Goal: Task Accomplishment & Management: Use online tool/utility

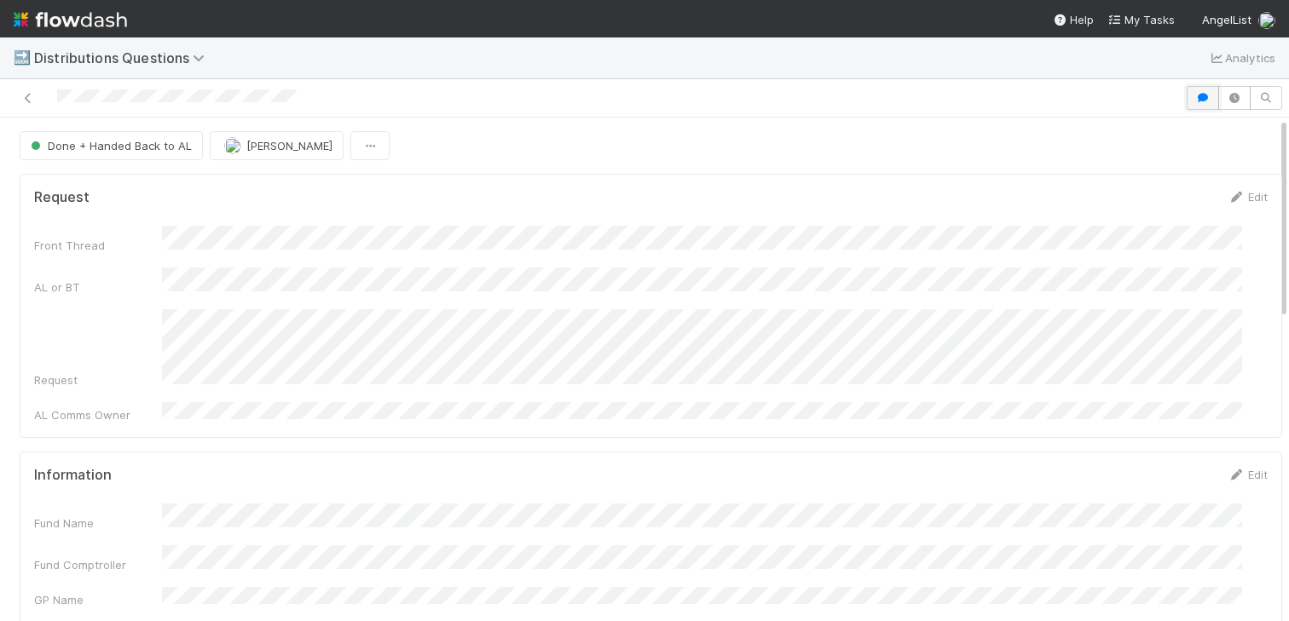
click at [1187, 93] on button "button" at bounding box center [1203, 98] width 32 height 24
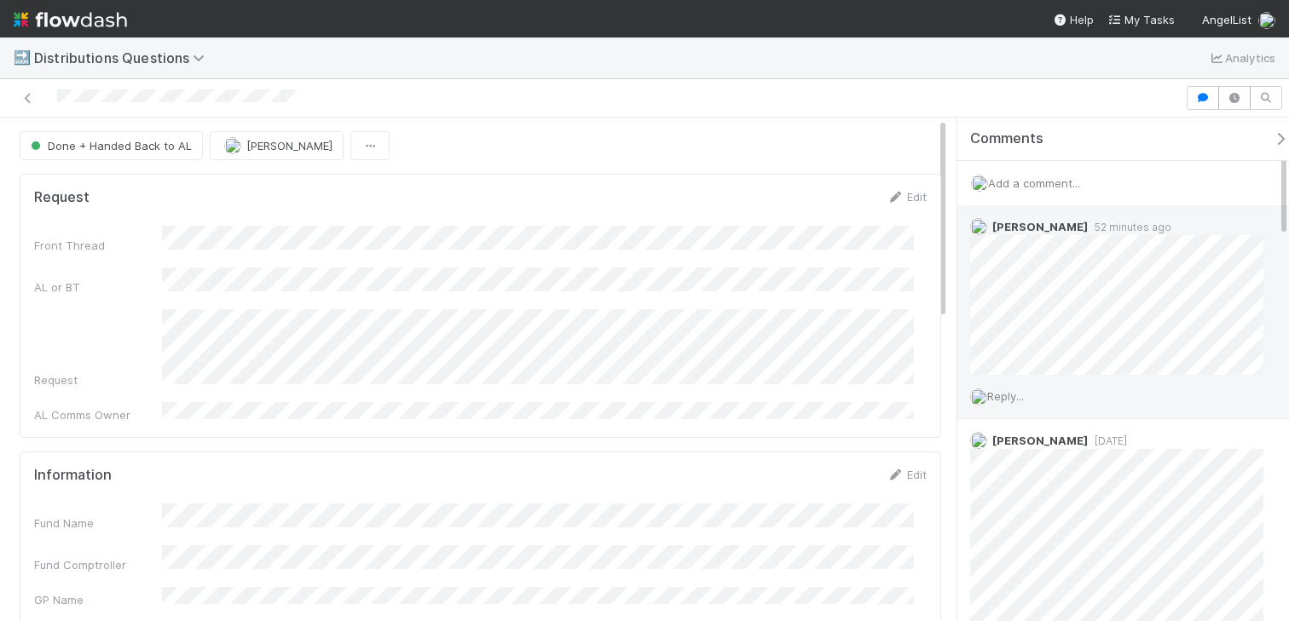
click at [1018, 390] on span "Reply..." at bounding box center [1005, 397] width 37 height 14
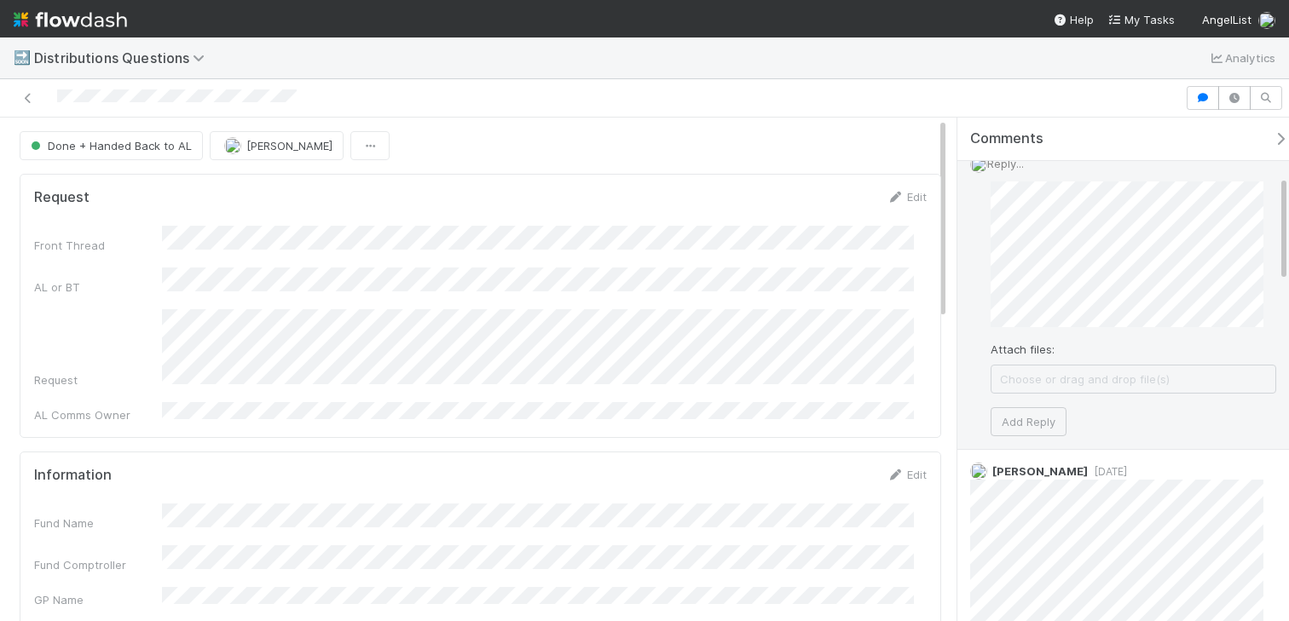
scroll to position [276, 0]
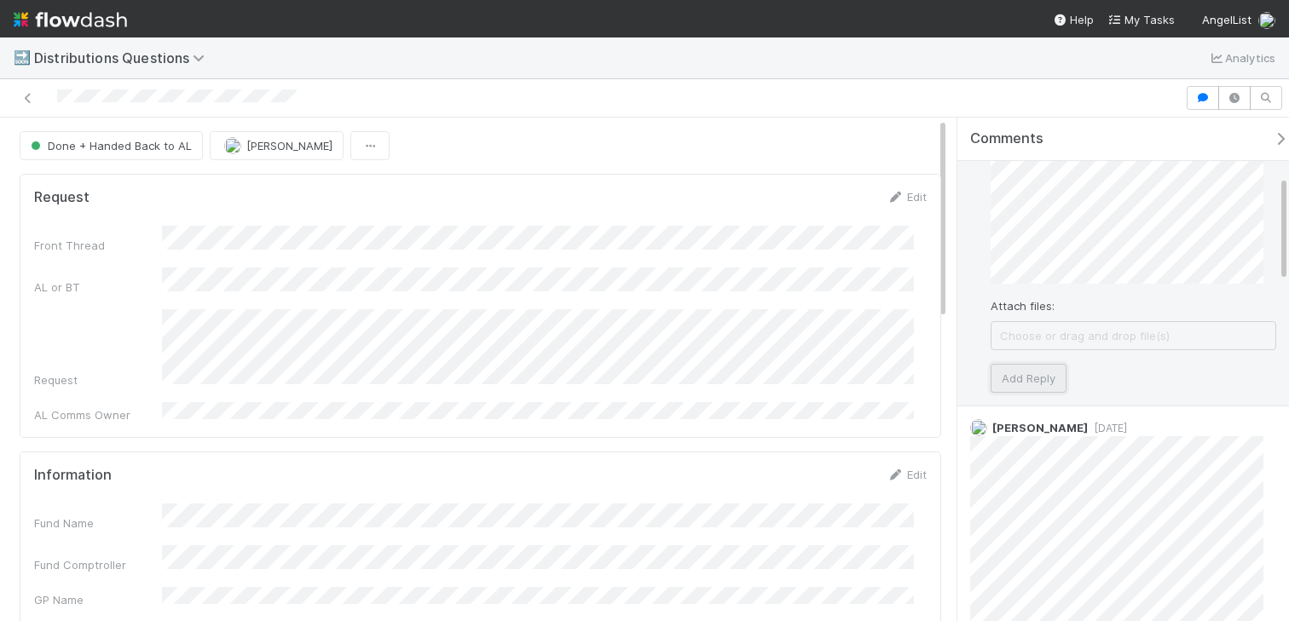
click at [1045, 379] on button "Add Reply" at bounding box center [1028, 378] width 76 height 29
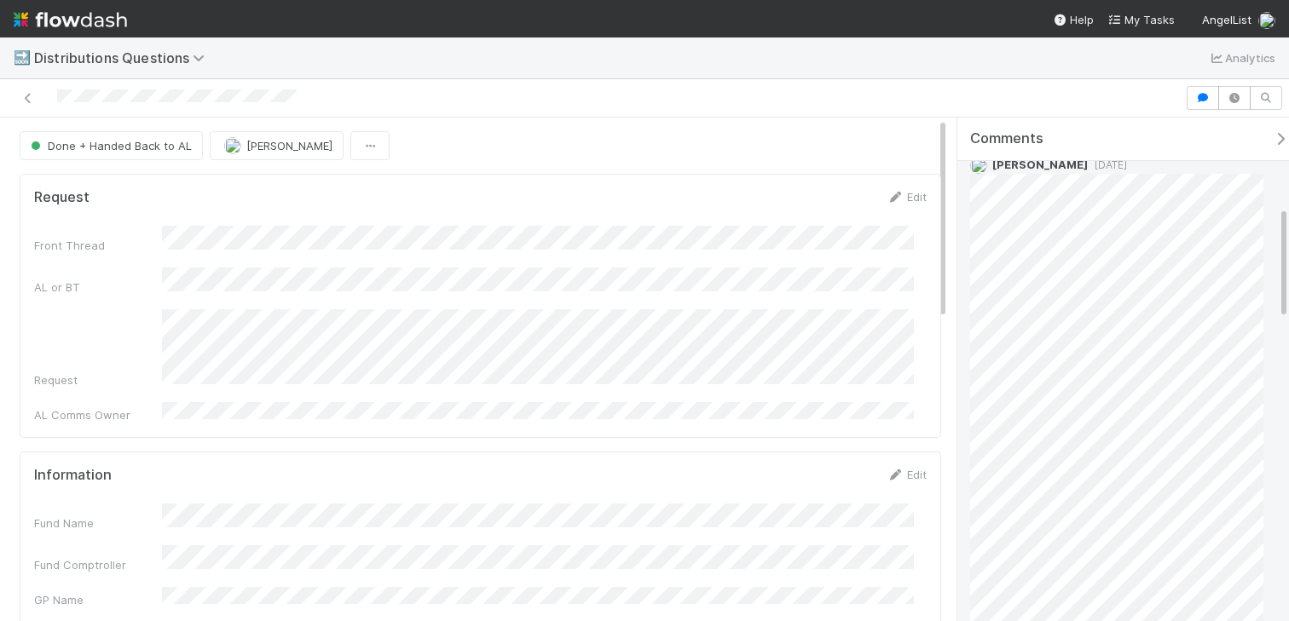
scroll to position [0, 0]
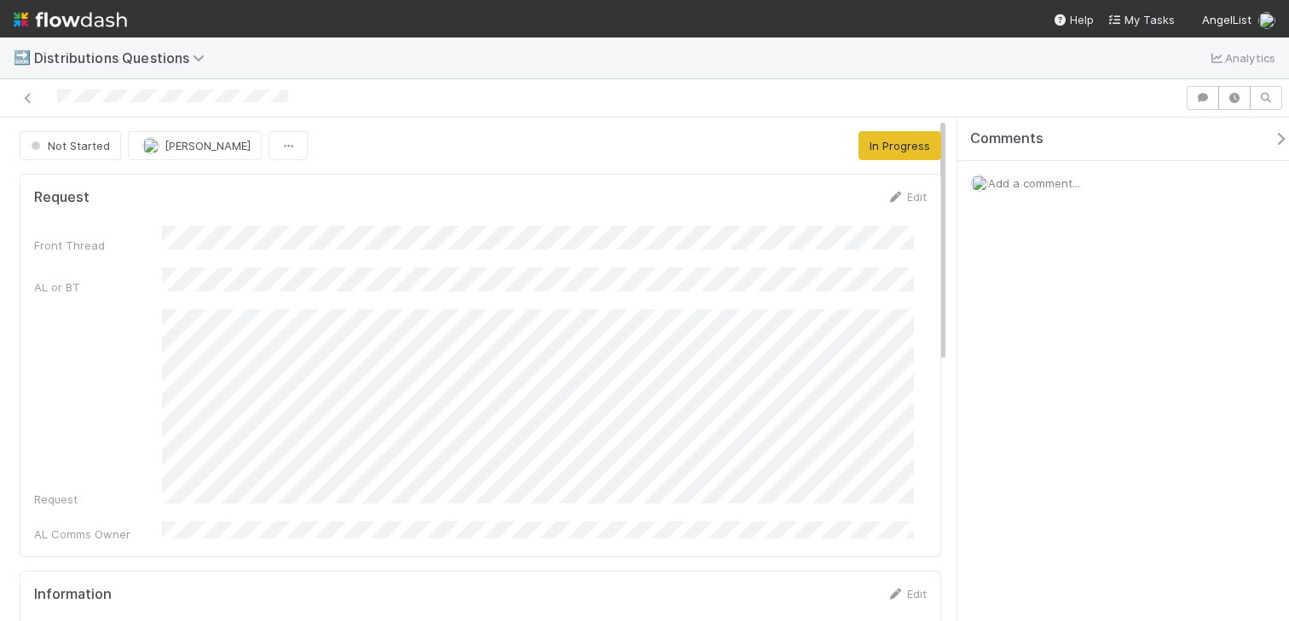
click at [1014, 185] on span "Add a comment..." at bounding box center [1034, 183] width 92 height 14
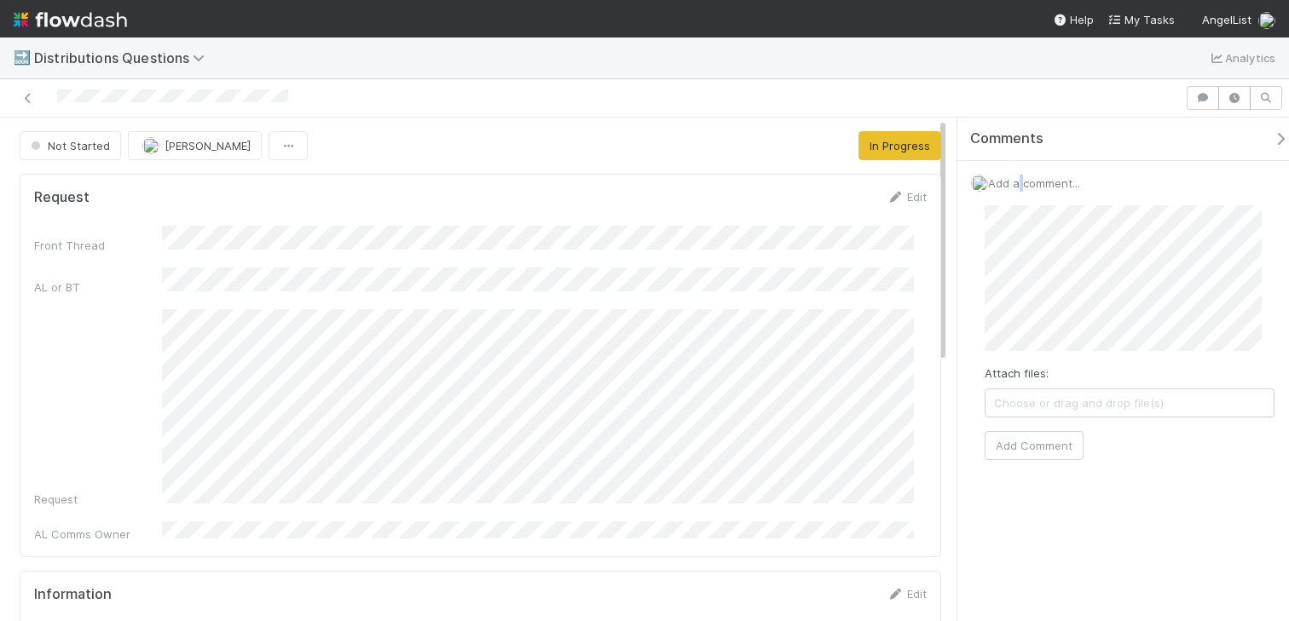
click at [1014, 185] on span "Add a comment..." at bounding box center [1034, 183] width 92 height 14
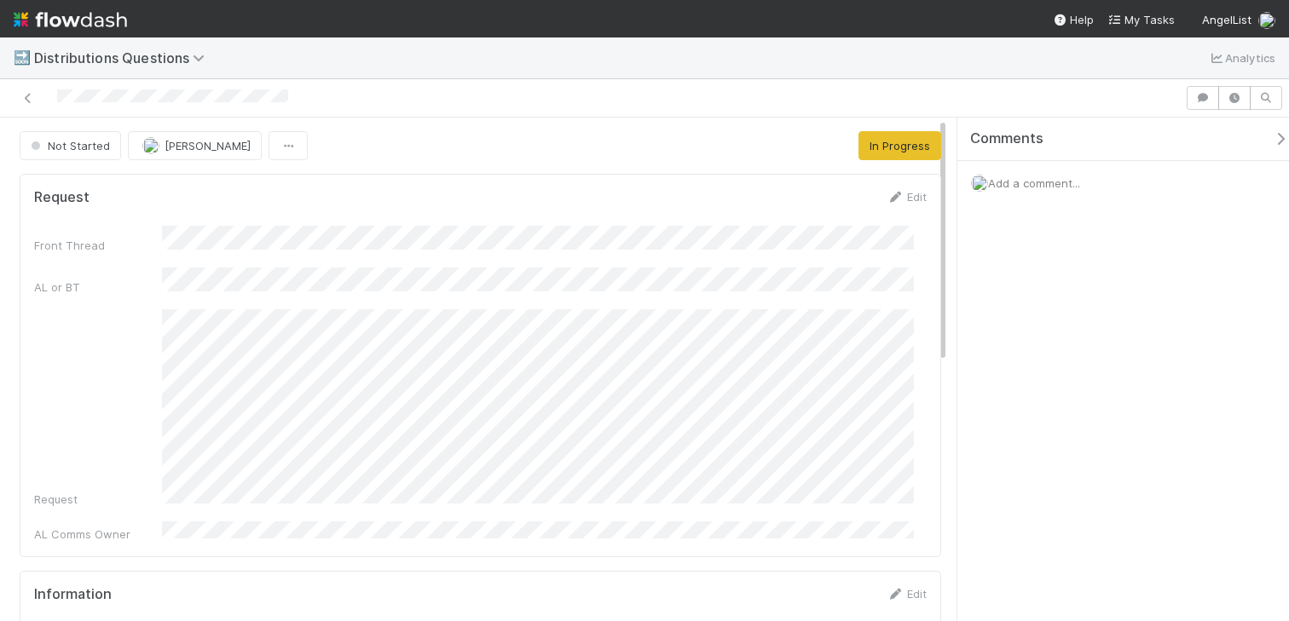
click at [1016, 183] on span "Add a comment..." at bounding box center [1034, 183] width 92 height 14
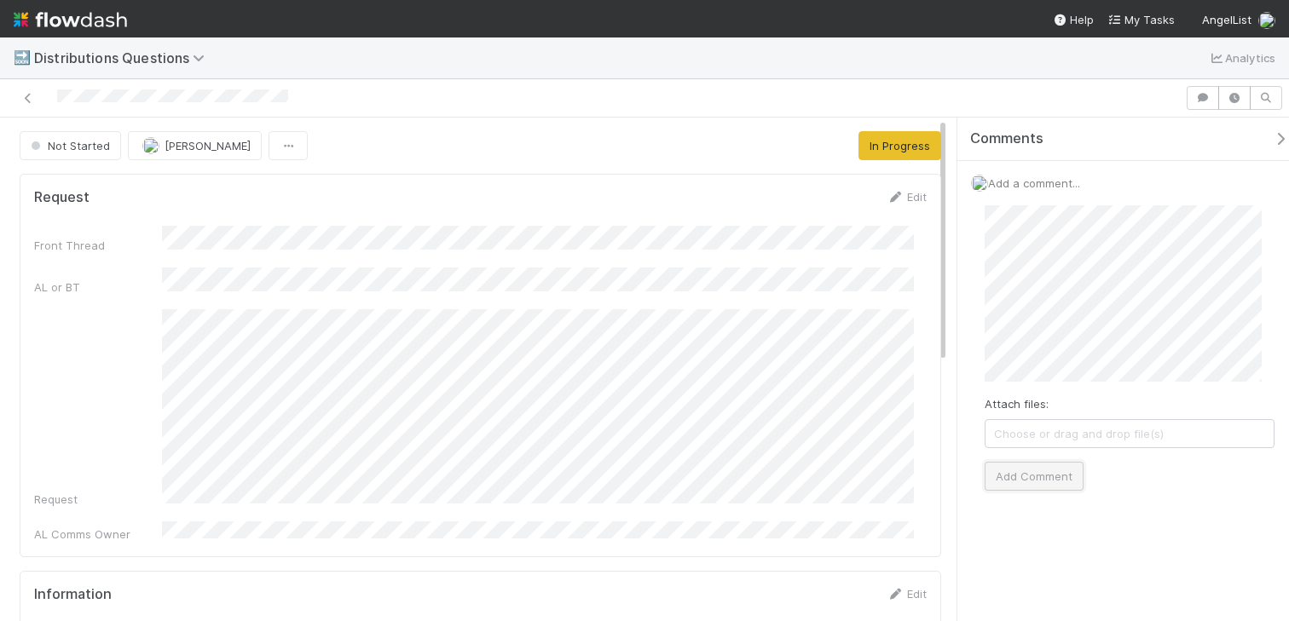
click at [1039, 465] on button "Add Comment" at bounding box center [1034, 476] width 99 height 29
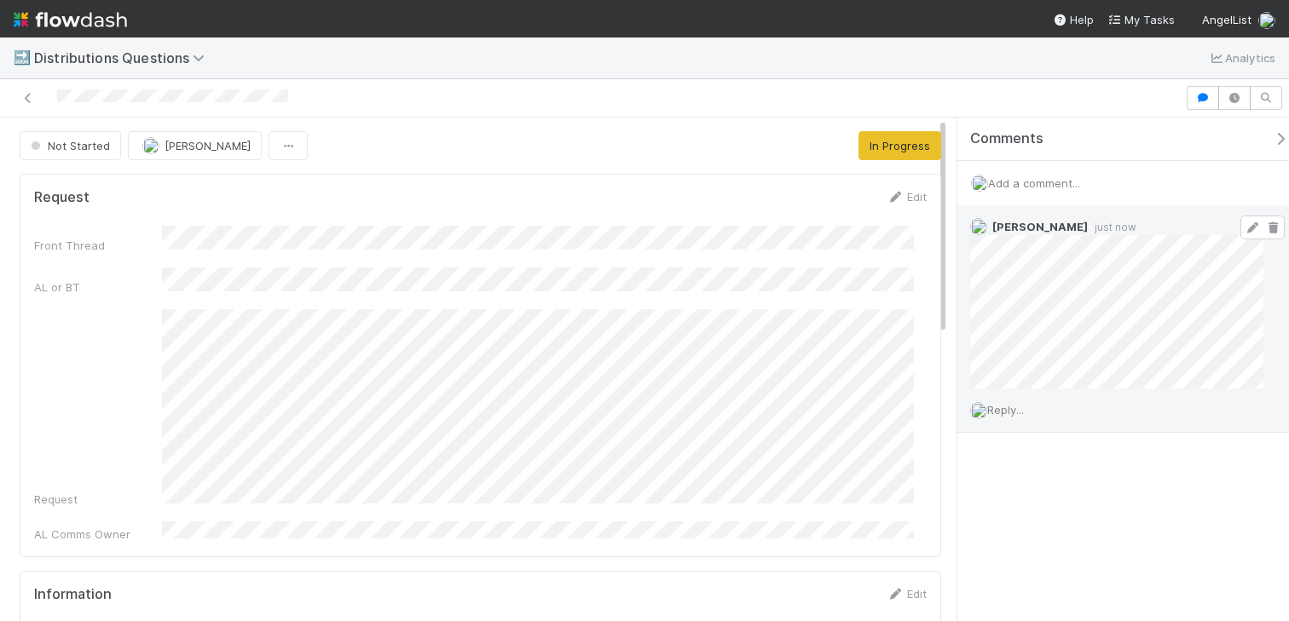
click at [1240, 218] on span at bounding box center [1262, 228] width 44 height 24
click at [1244, 222] on icon at bounding box center [1252, 227] width 17 height 11
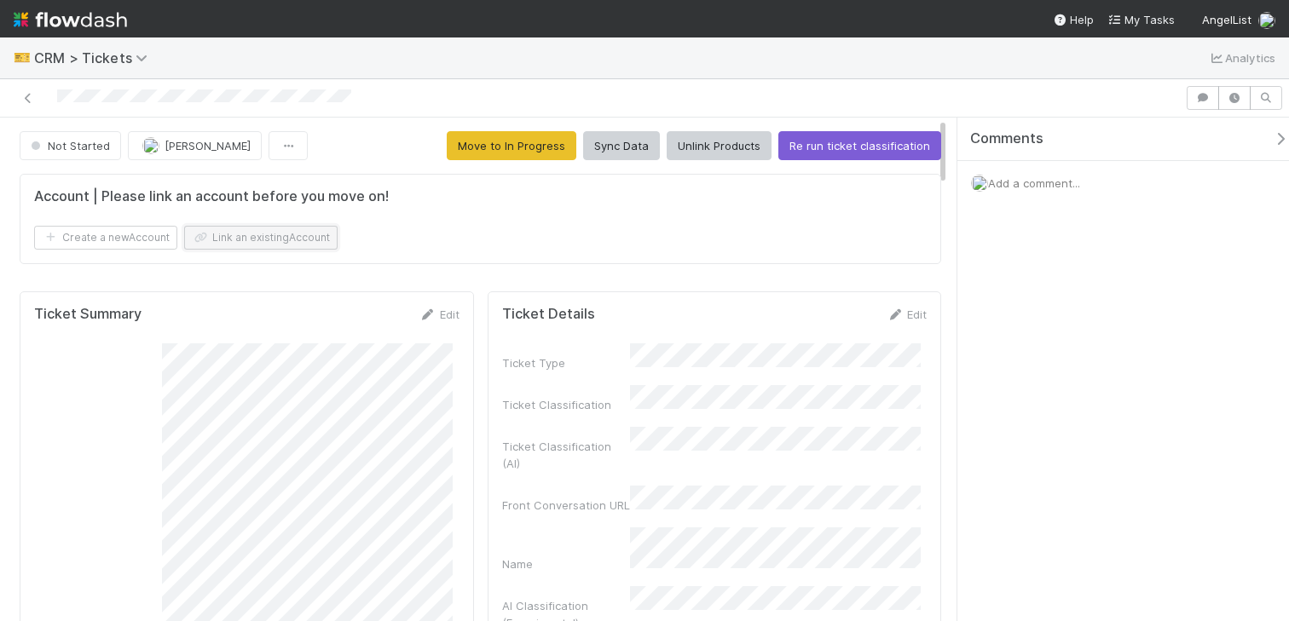
click at [225, 238] on button "Link an existing Account" at bounding box center [260, 238] width 153 height 24
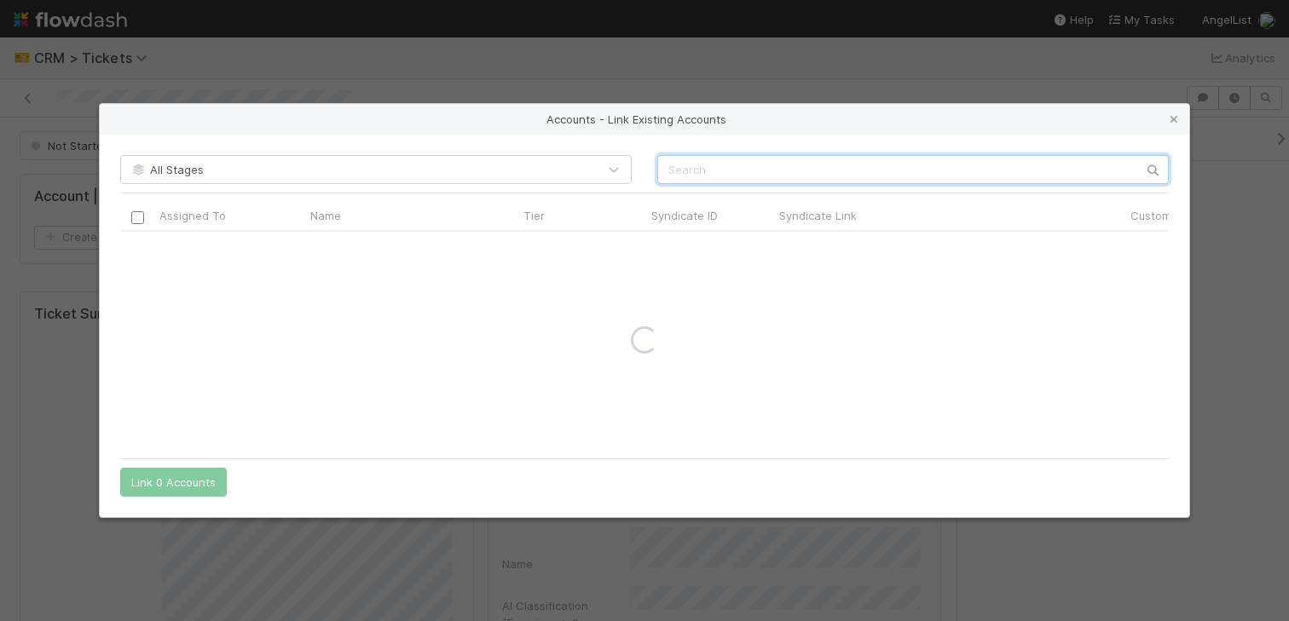
click at [783, 181] on input "text" at bounding box center [912, 169] width 511 height 29
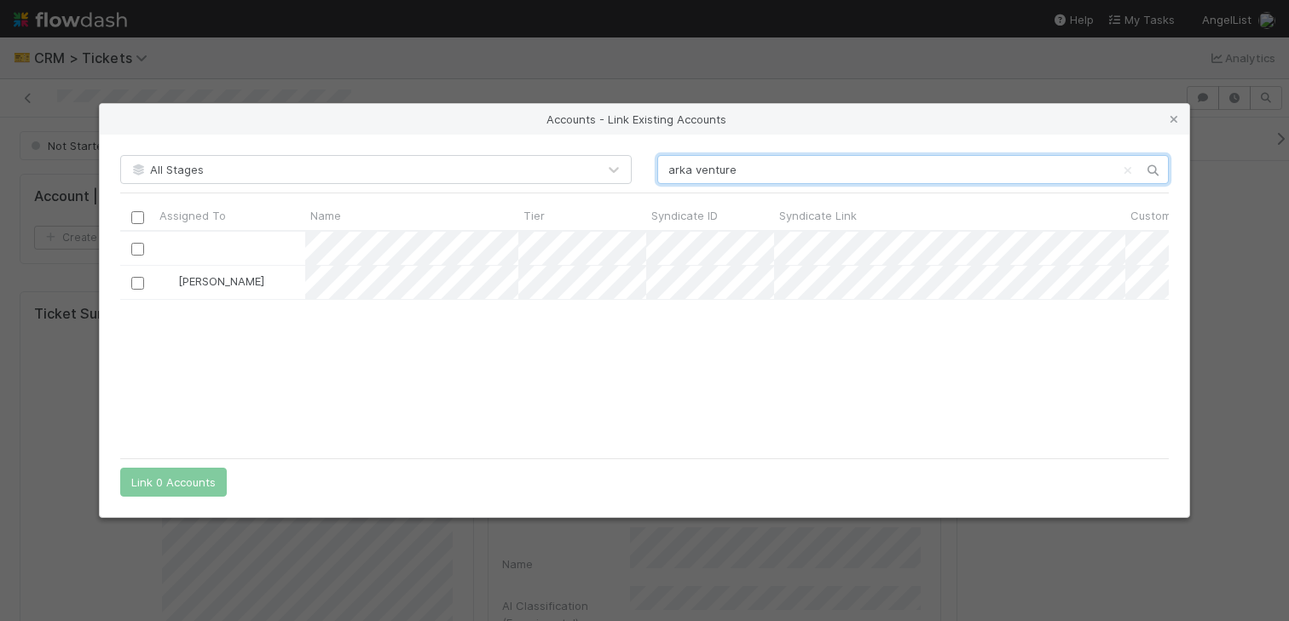
scroll to position [205, 1036]
type input "arka venture"
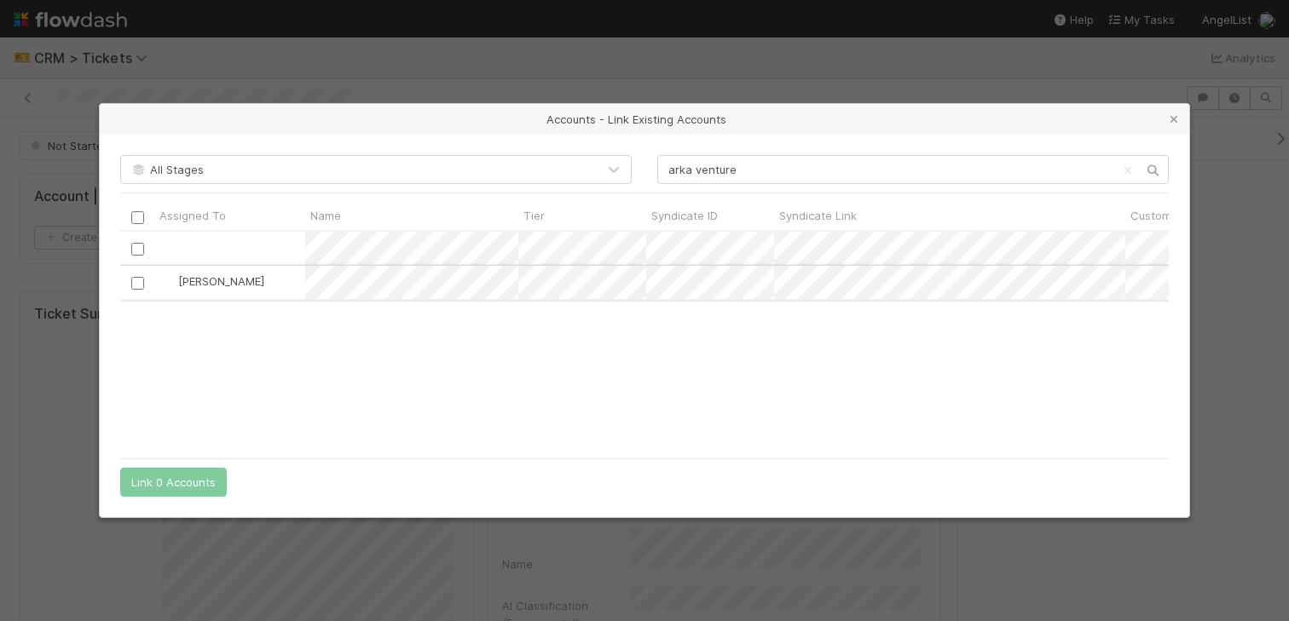
click at [141, 285] on input "checkbox" at bounding box center [137, 283] width 13 height 13
click at [182, 481] on button "Link 1 Account" at bounding box center [169, 482] width 99 height 29
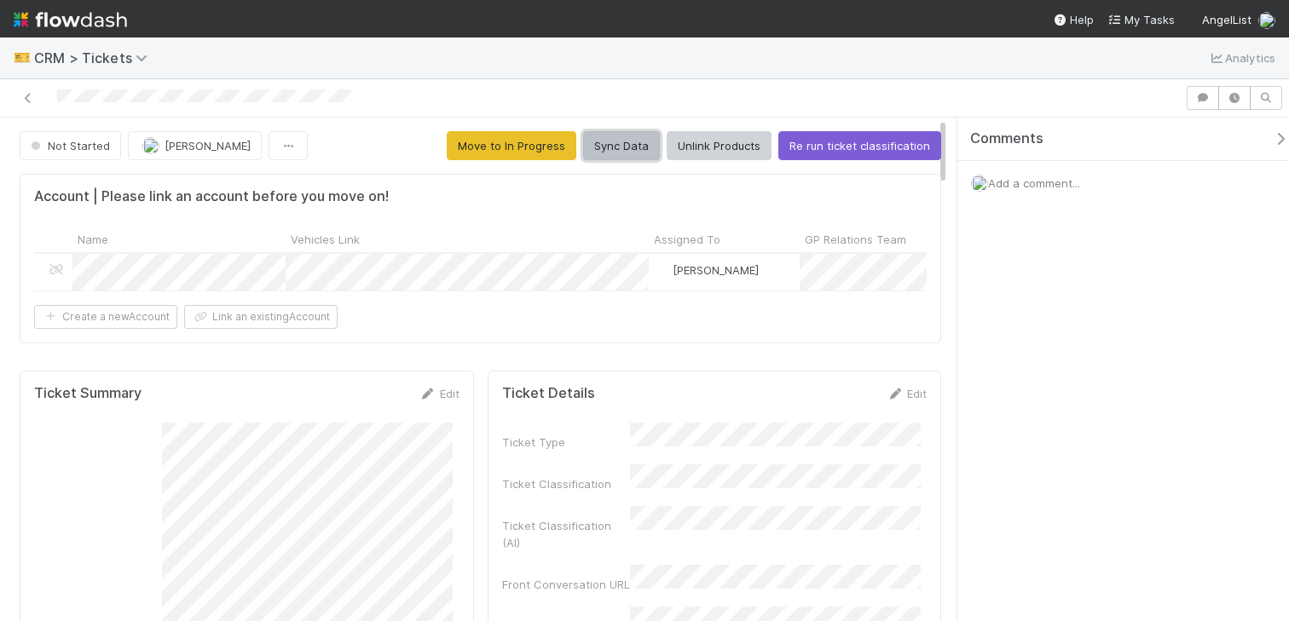
click at [600, 141] on button "Sync Data" at bounding box center [621, 145] width 77 height 29
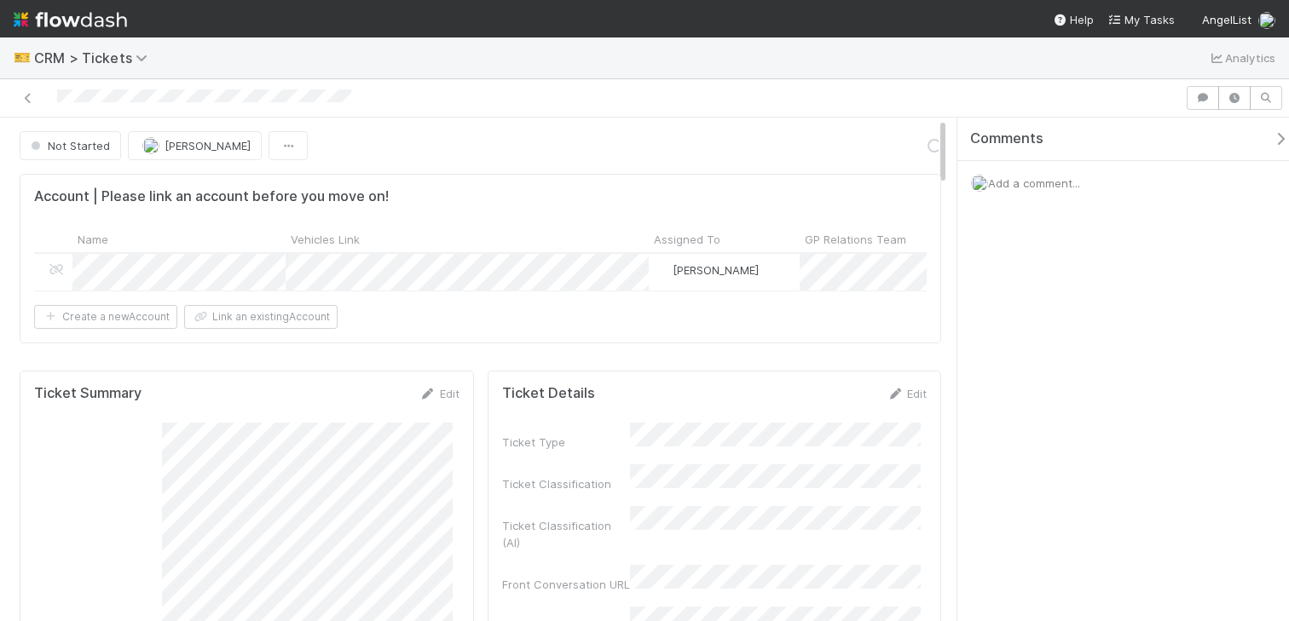
click at [1272, 137] on icon "button" at bounding box center [1280, 139] width 17 height 14
